Goal: Navigation & Orientation: Find specific page/section

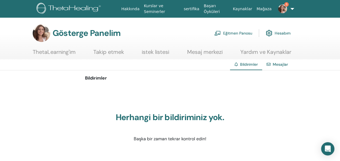
click at [288, 8] on link "5" at bounding box center [284, 9] width 20 height 18
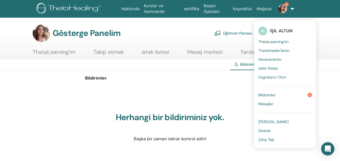
click at [283, 93] on link "Bildirimler 5" at bounding box center [285, 95] width 54 height 9
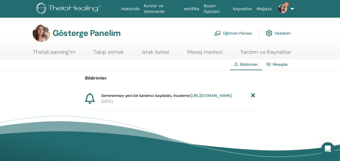
click at [289, 8] on link "1" at bounding box center [284, 9] width 20 height 18
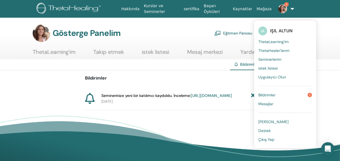
click at [269, 94] on font "Bildirimler" at bounding box center [266, 95] width 17 height 5
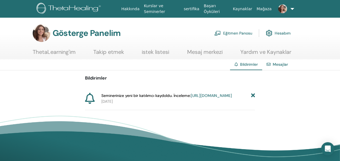
click at [251, 93] on icon at bounding box center [253, 96] width 4 height 6
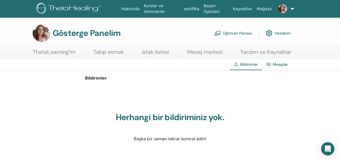
click at [238, 31] on font "Eğitmen Panosu" at bounding box center [237, 33] width 29 height 5
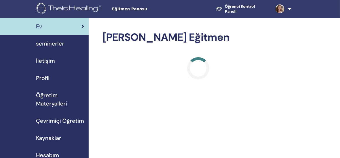
click at [49, 45] on span "seminerler" at bounding box center [50, 43] width 28 height 8
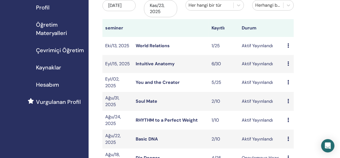
scroll to position [60, 0]
